Goal: Use online tool/utility: Utilize a website feature to perform a specific function

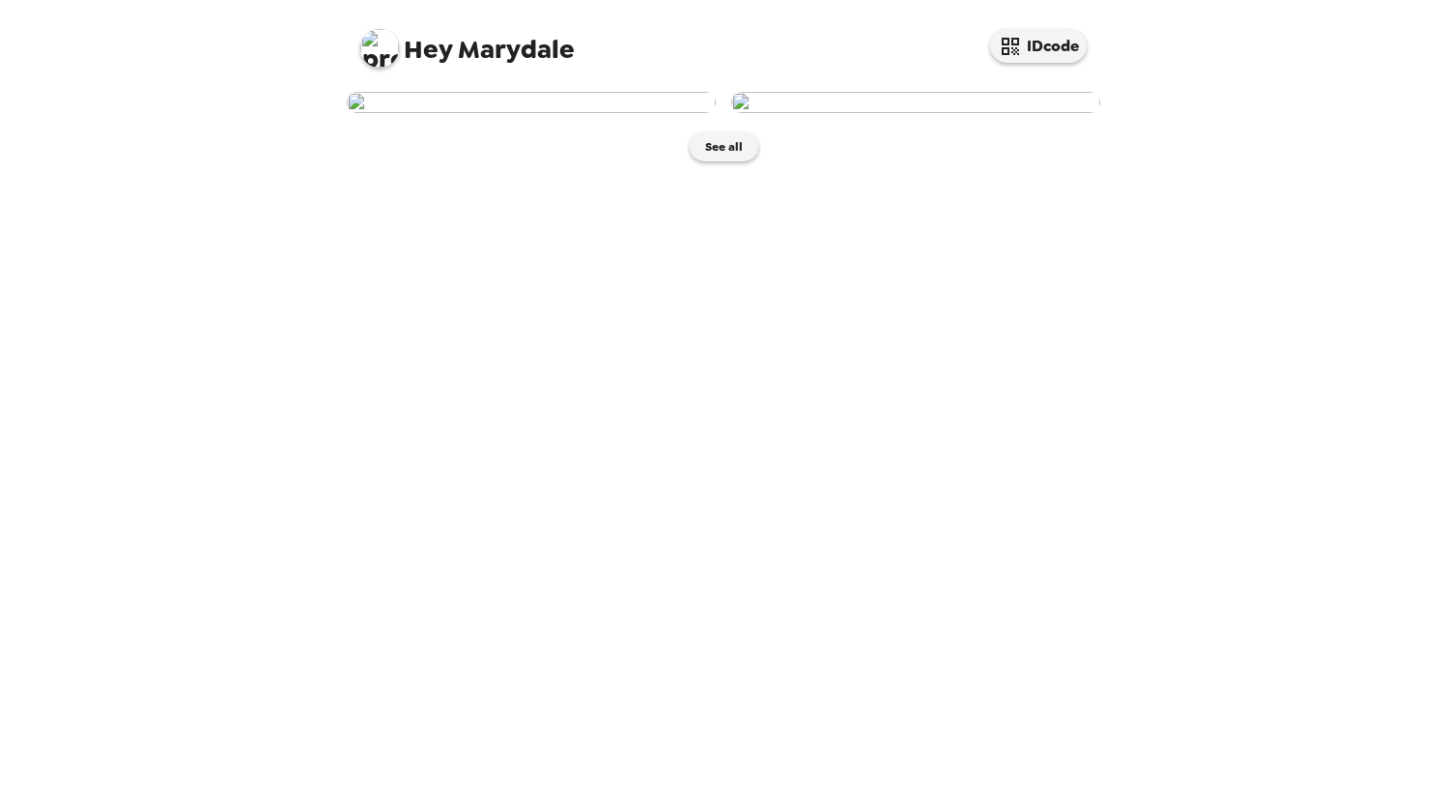
click at [492, 113] on img at bounding box center [531, 102] width 369 height 21
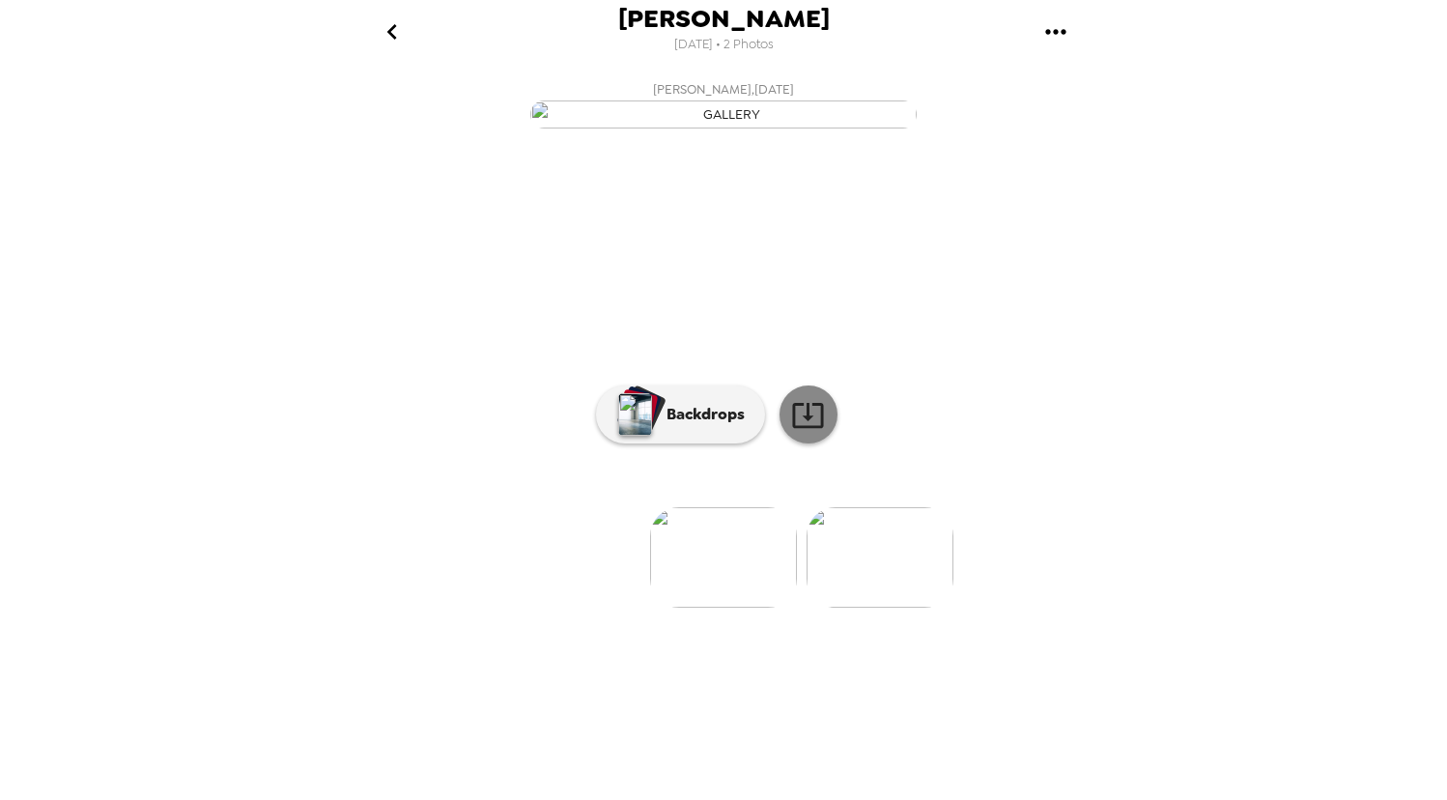
click at [809, 432] on icon at bounding box center [808, 415] width 34 height 34
click at [667, 426] on p "Backdrops" at bounding box center [701, 414] width 88 height 23
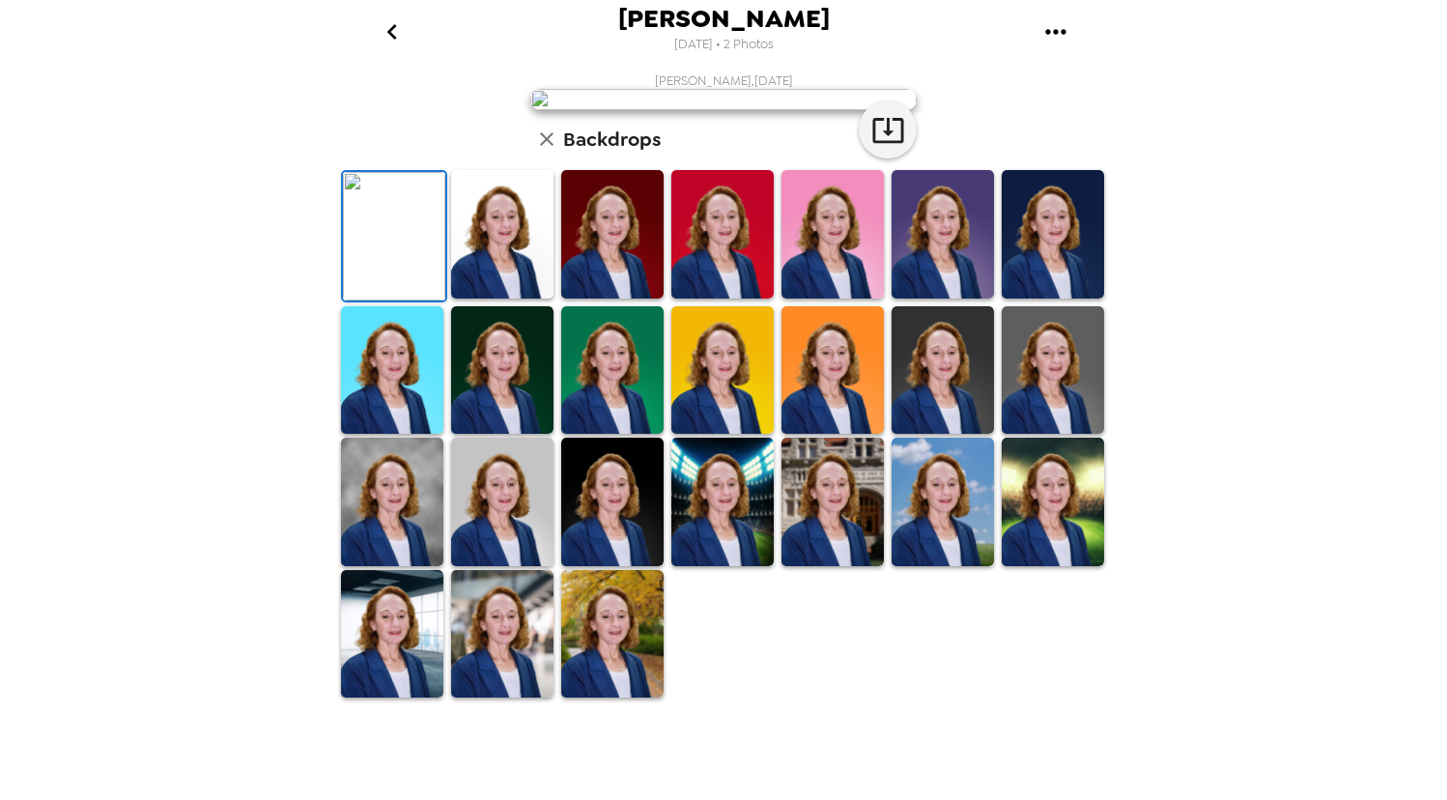
scroll to position [360, 0]
click at [1056, 435] on img at bounding box center [1053, 370] width 102 height 128
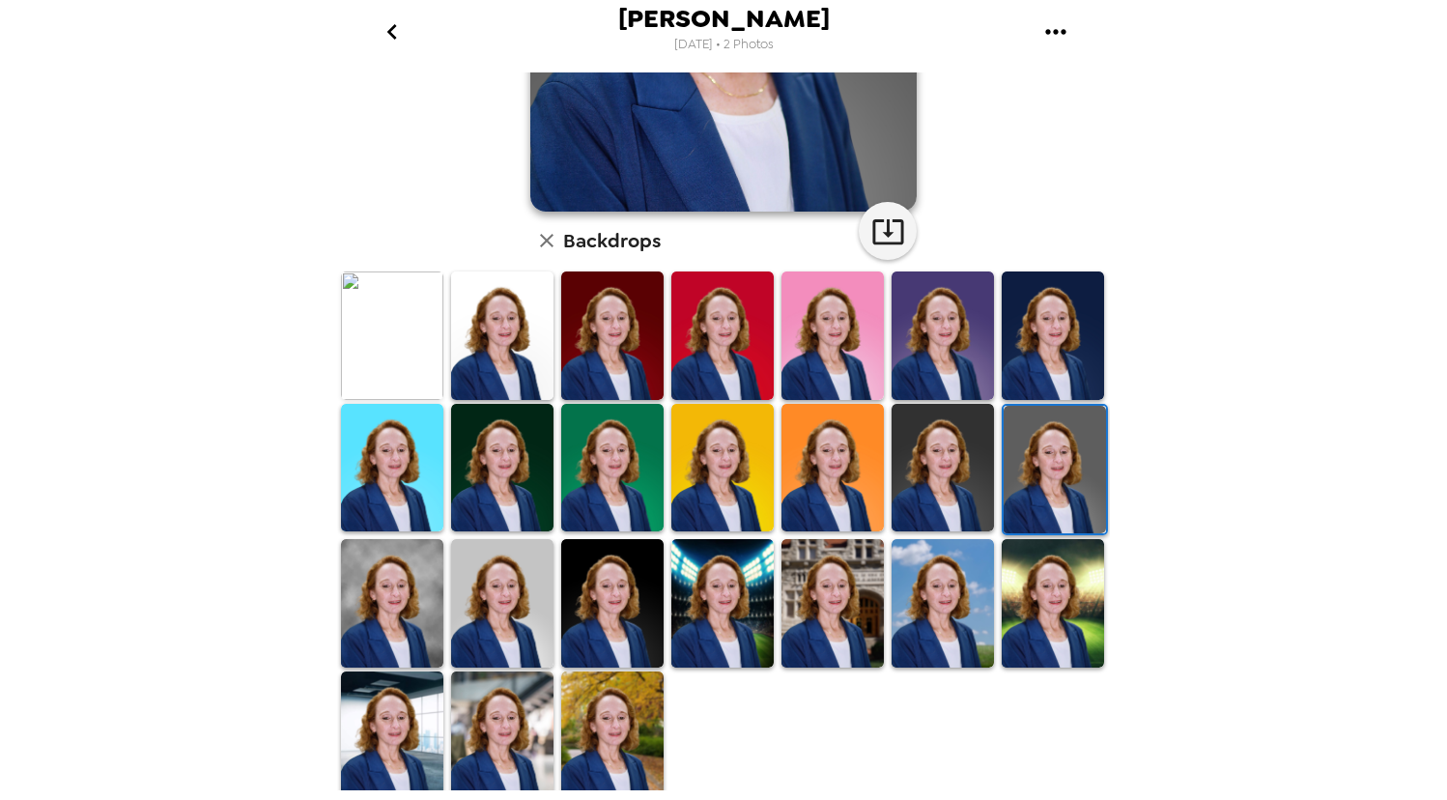
click at [383, 568] on img at bounding box center [392, 603] width 102 height 128
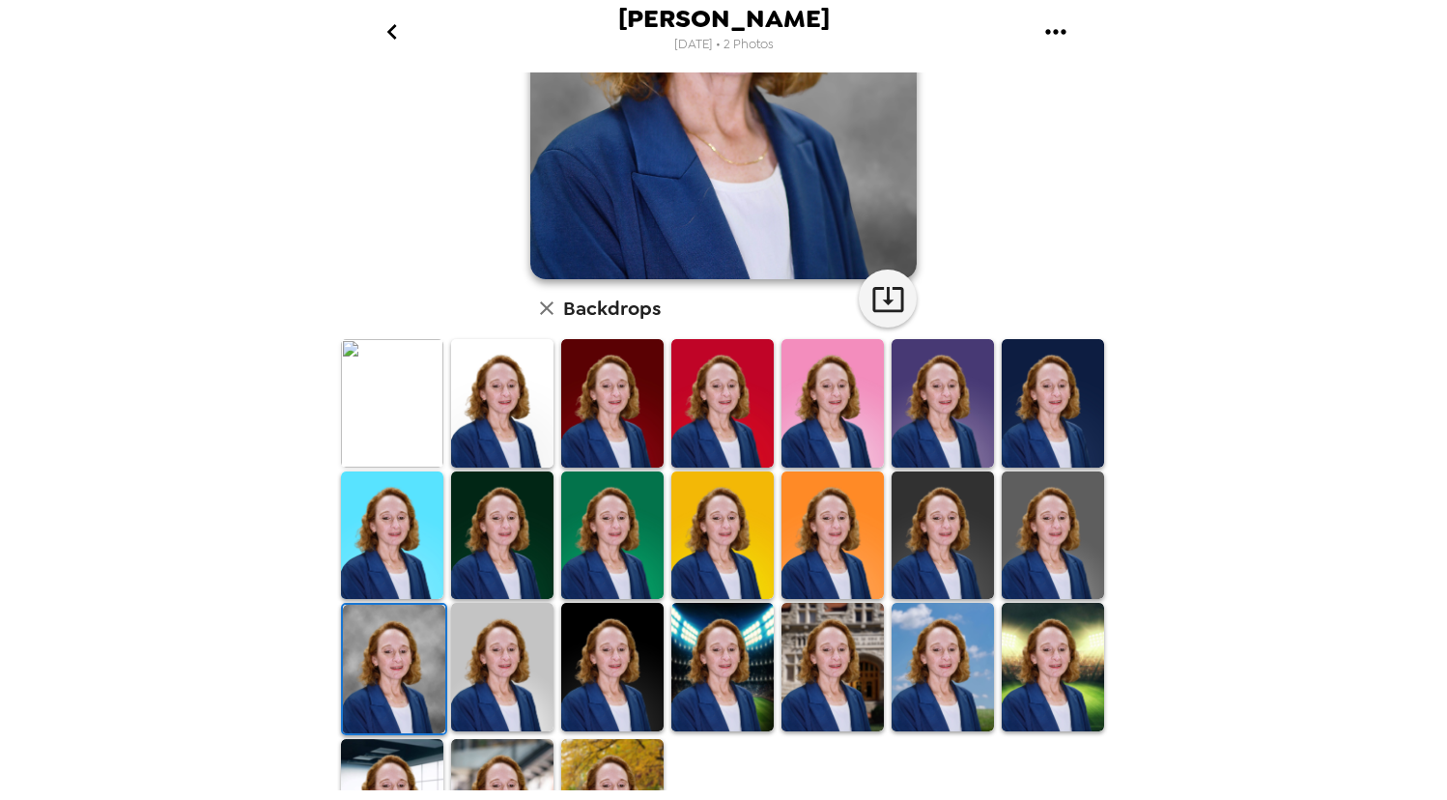
scroll to position [345, 0]
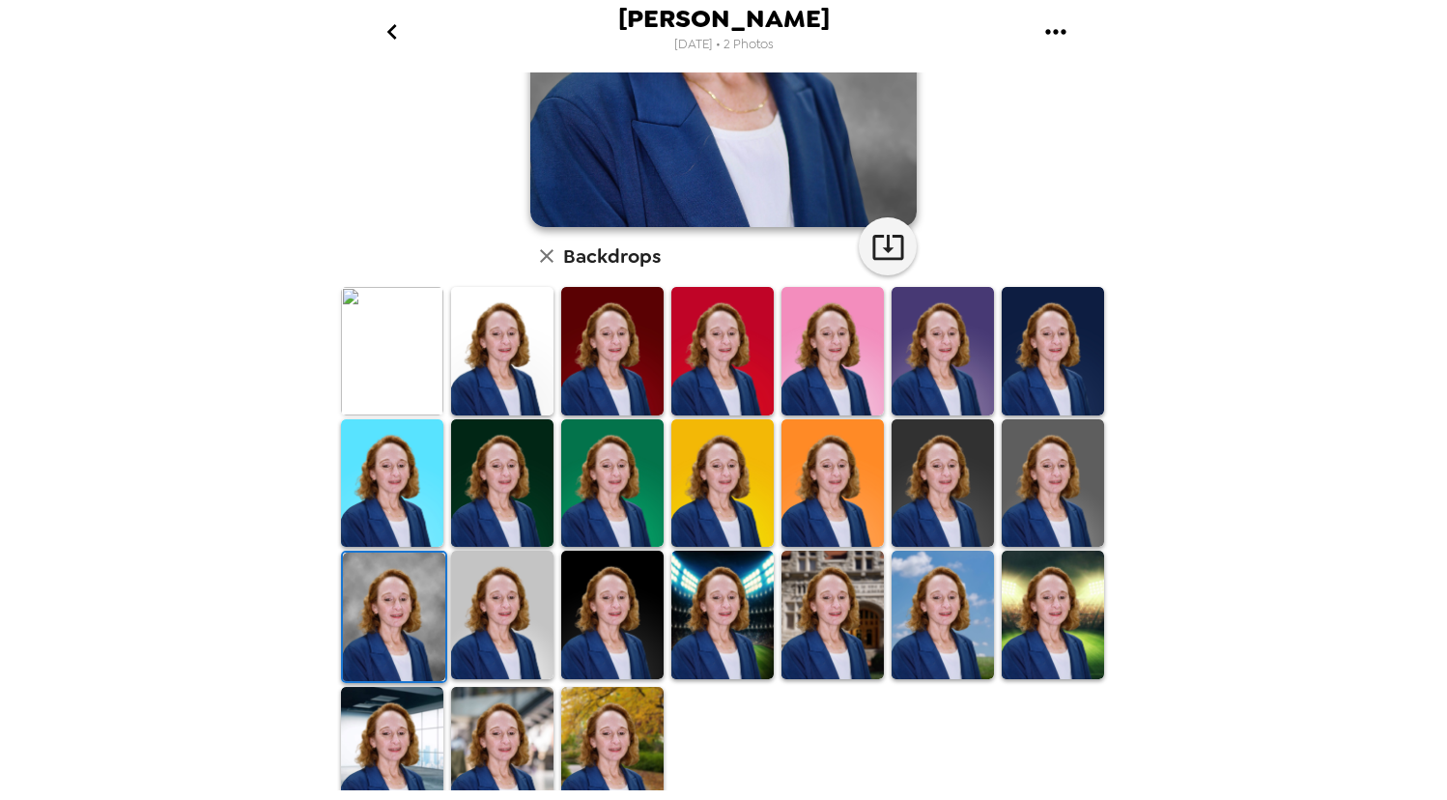
drag, startPoint x: 497, startPoint y: 629, endPoint x: 533, endPoint y: 621, distance: 37.5
click at [497, 628] on img at bounding box center [502, 615] width 102 height 128
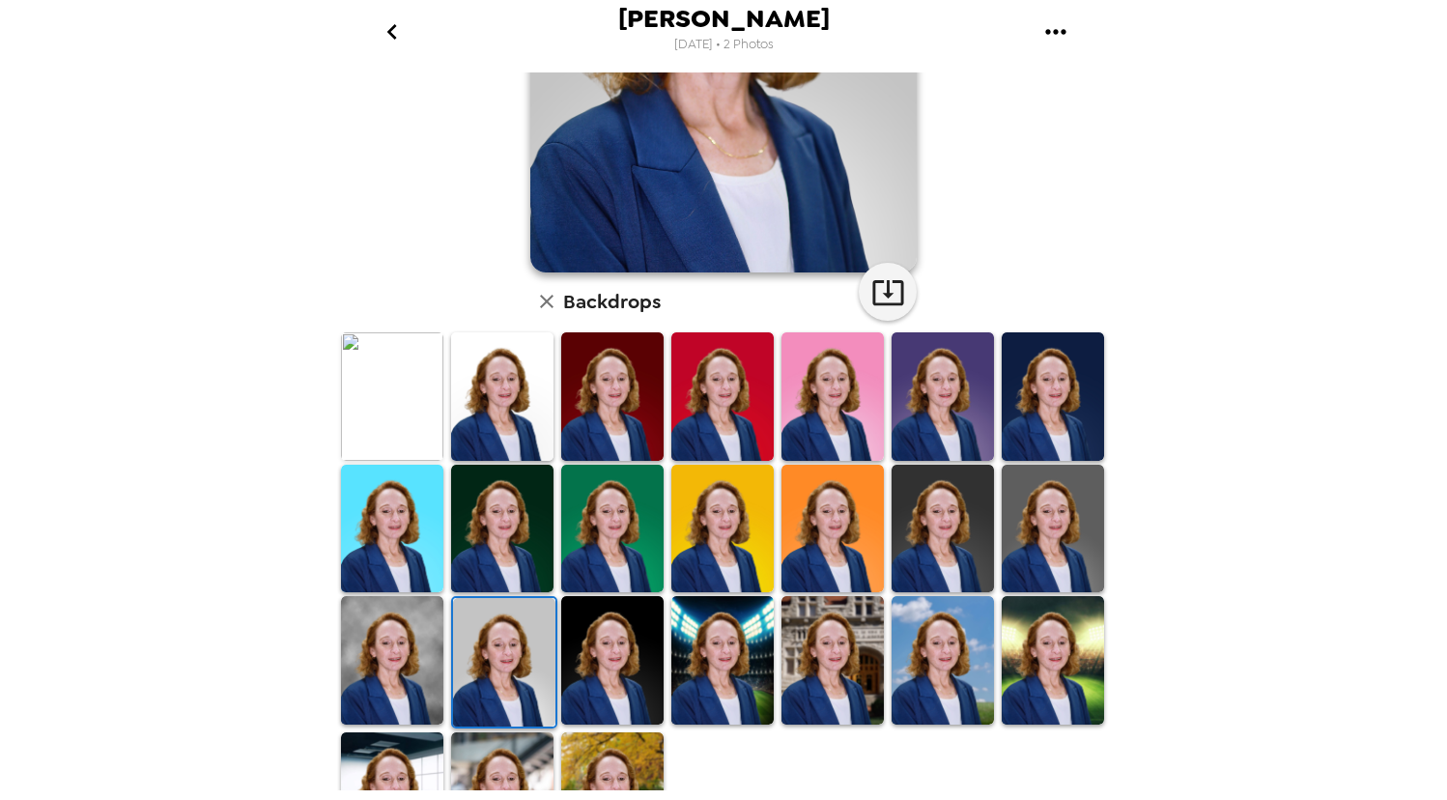
scroll to position [300, 0]
drag, startPoint x: 1066, startPoint y: 540, endPoint x: 1089, endPoint y: 540, distance: 23.2
click at [1065, 539] on img at bounding box center [1053, 528] width 102 height 128
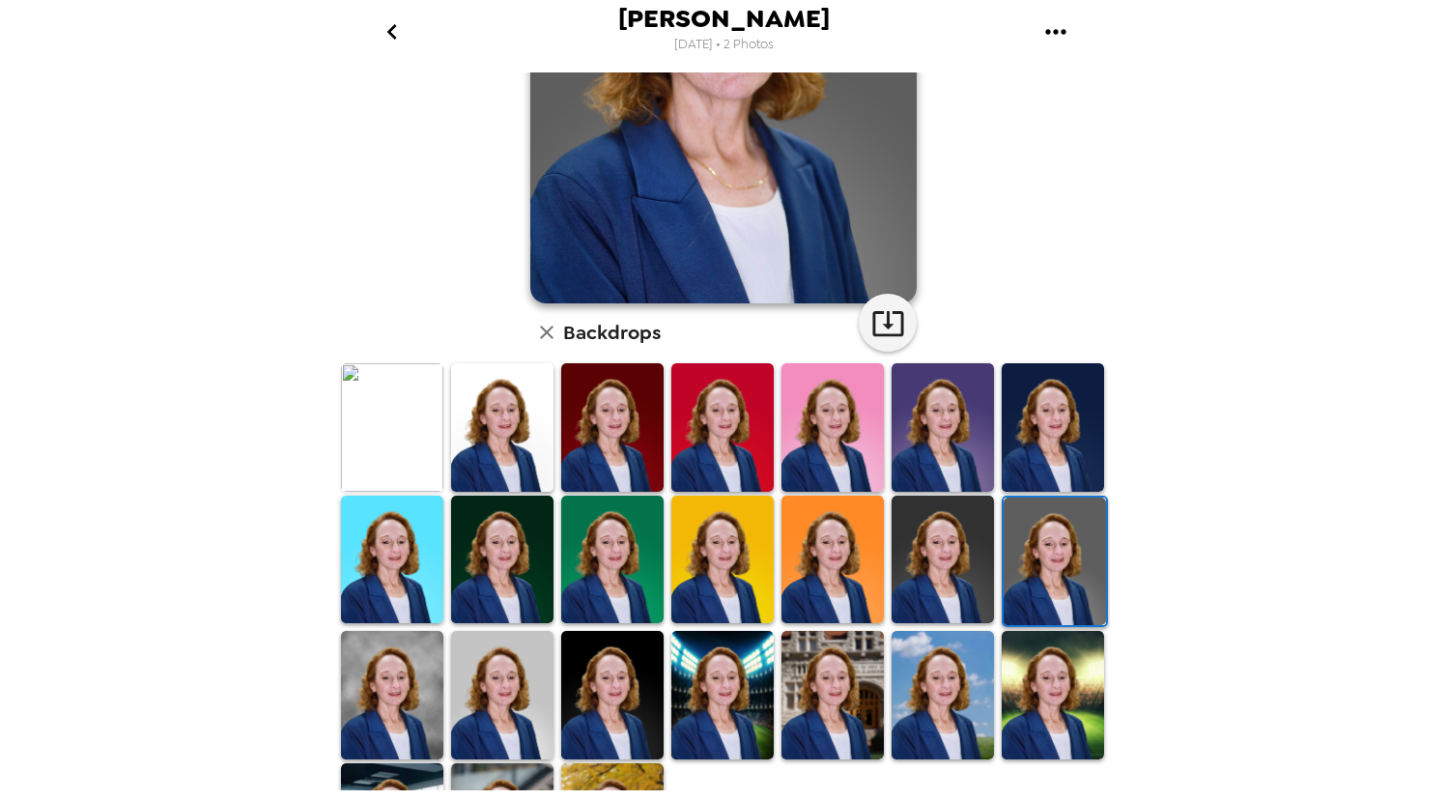
scroll to position [293, 0]
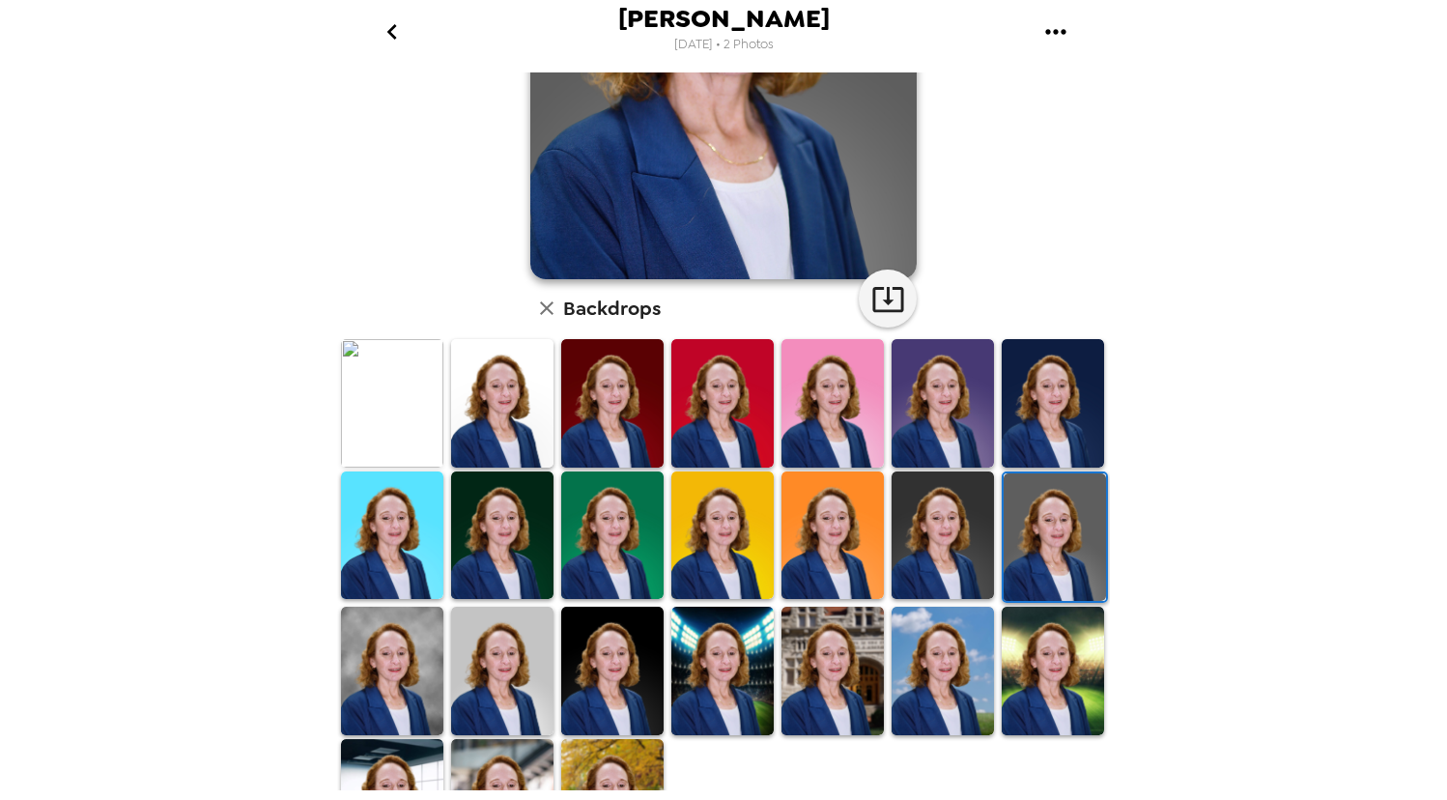
click at [372, 644] on img at bounding box center [392, 671] width 102 height 128
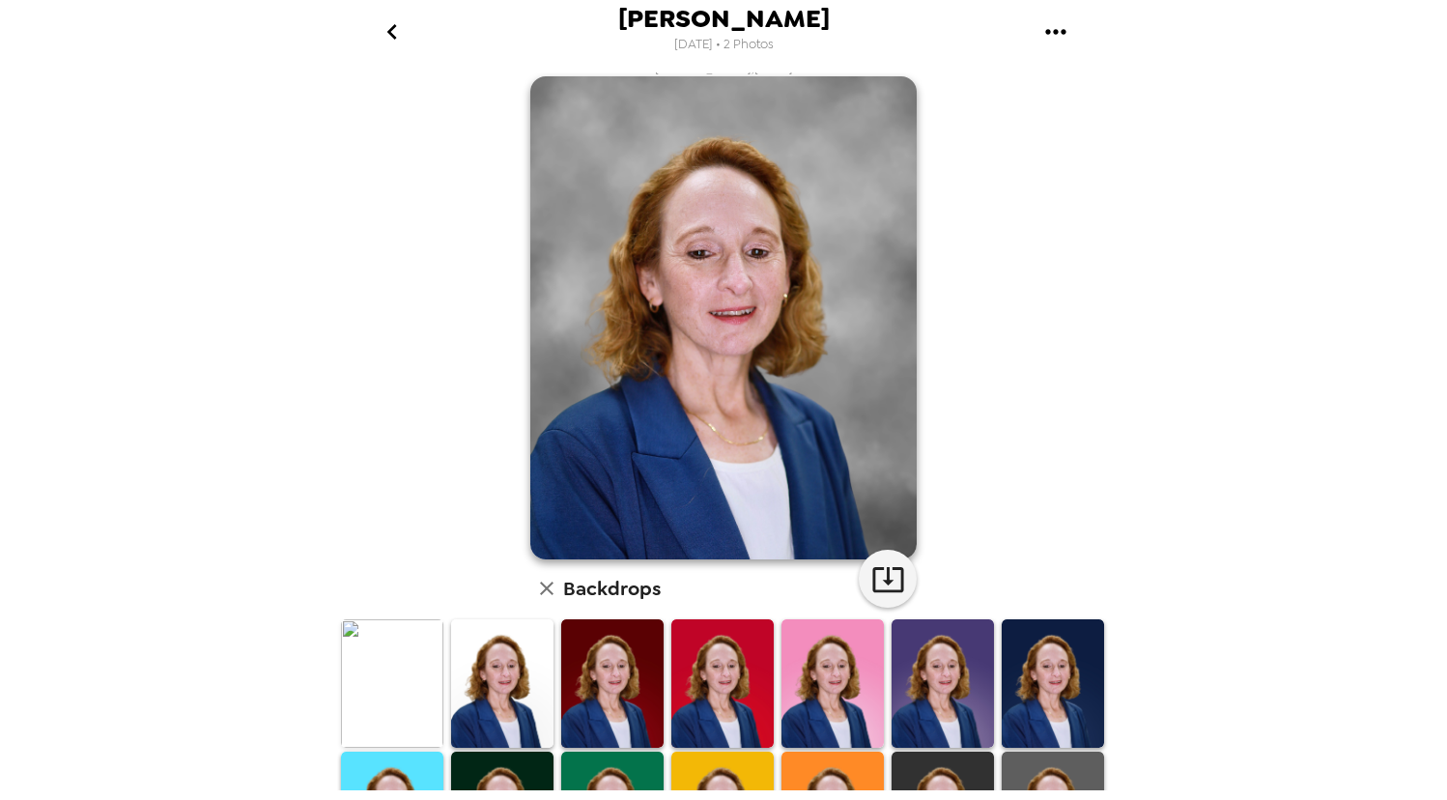
scroll to position [0, 0]
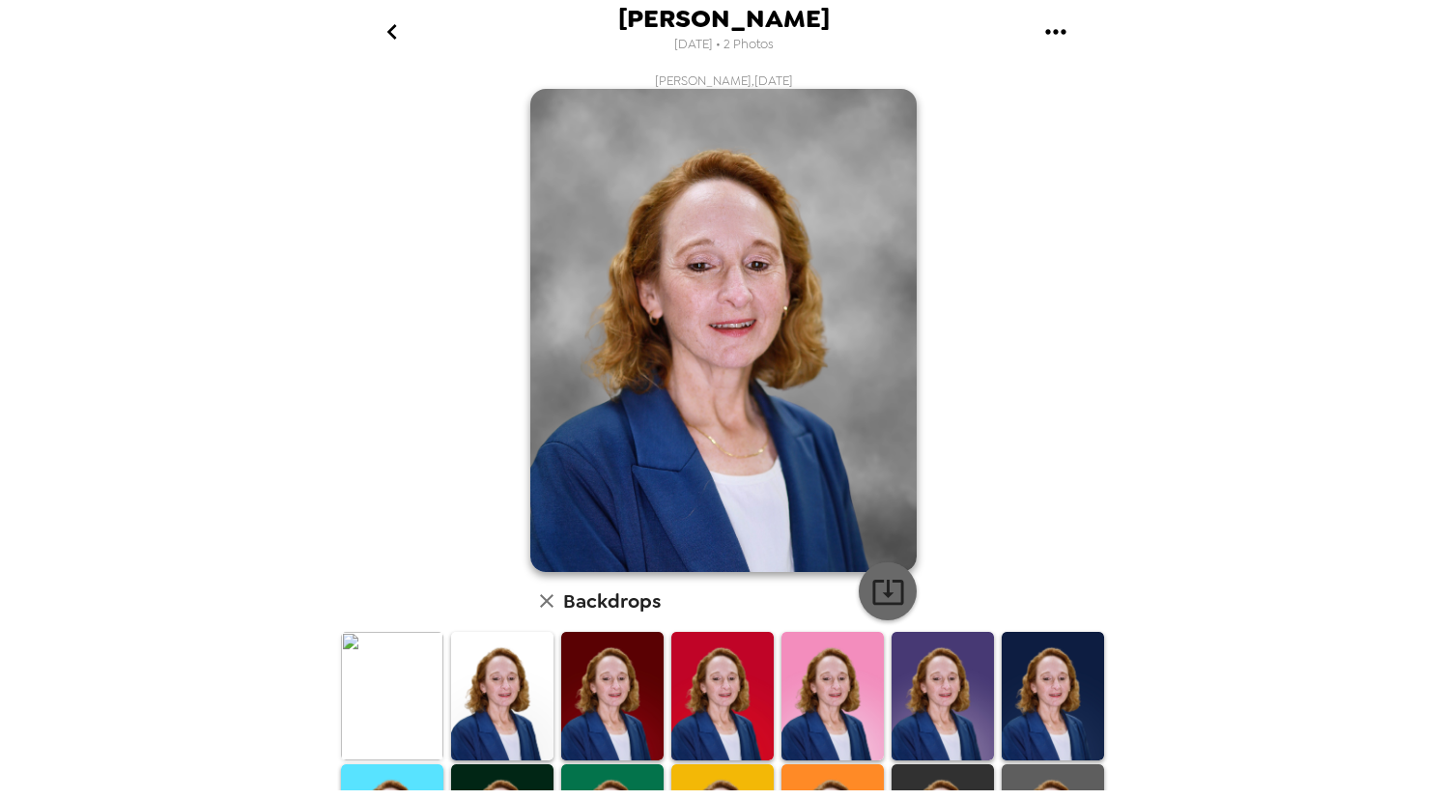
click at [879, 583] on icon "button" at bounding box center [888, 592] width 34 height 34
